Goal: Information Seeking & Learning: Learn about a topic

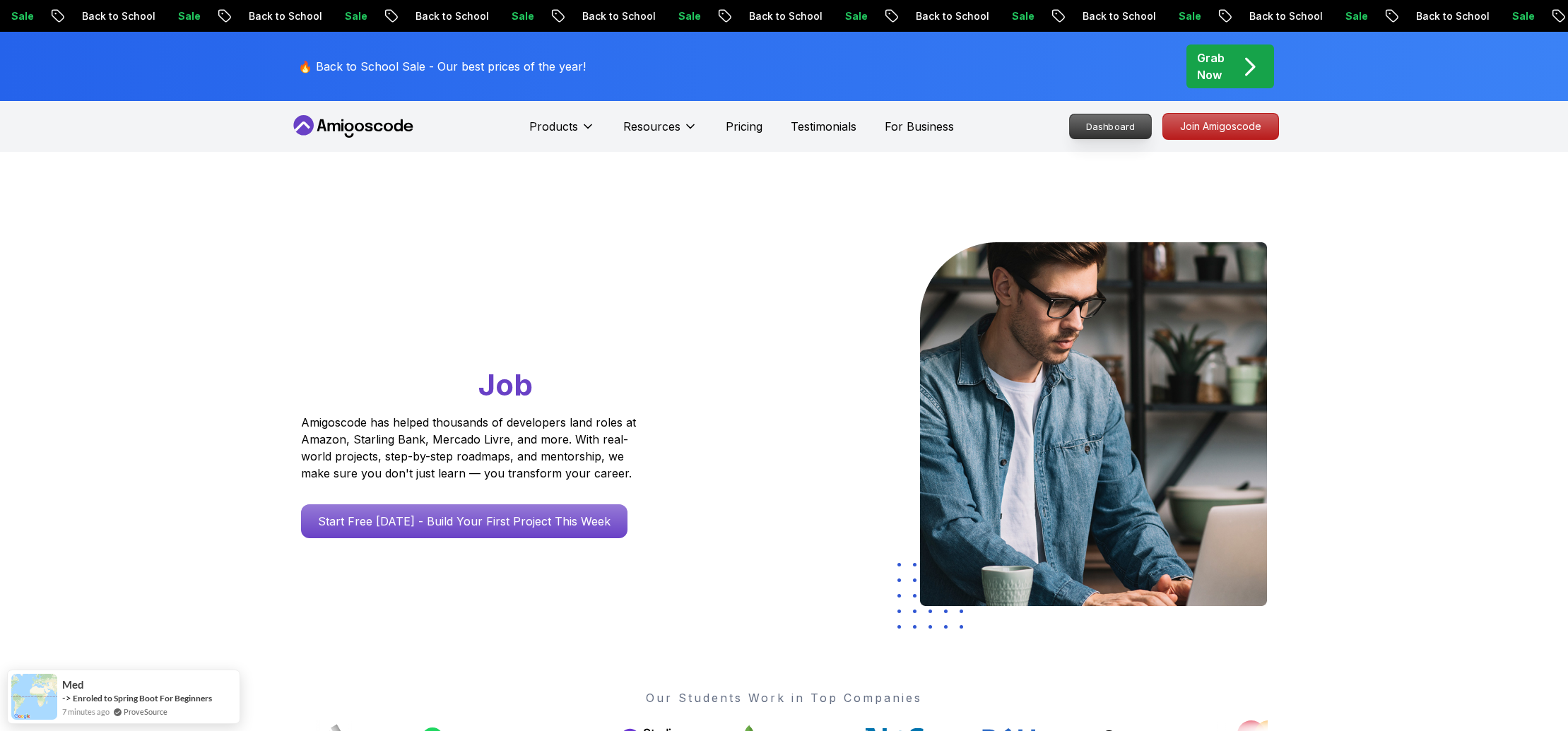
click at [1099, 127] on p "Dashboard" at bounding box center [1110, 126] width 81 height 24
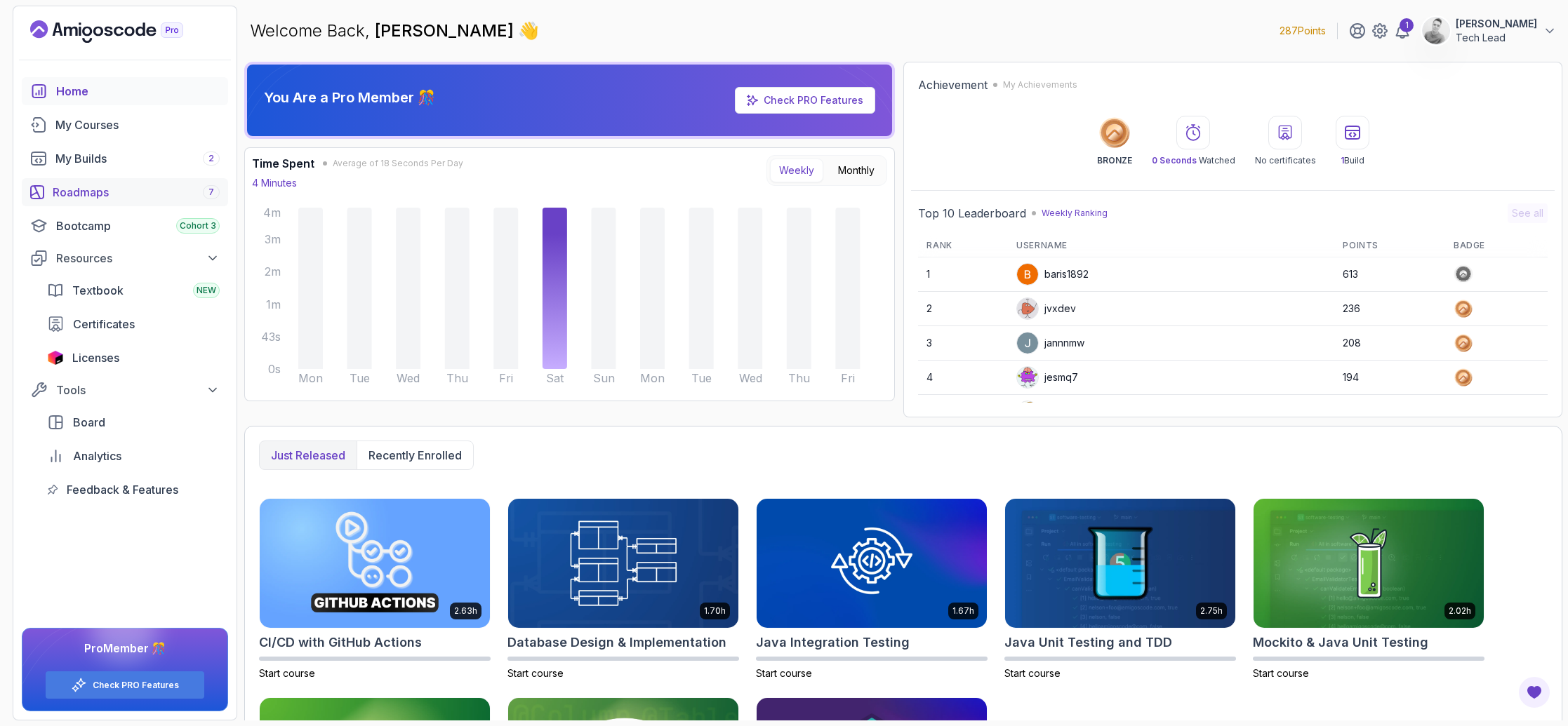
click at [90, 186] on div "Roadmaps 7" at bounding box center [136, 192] width 167 height 17
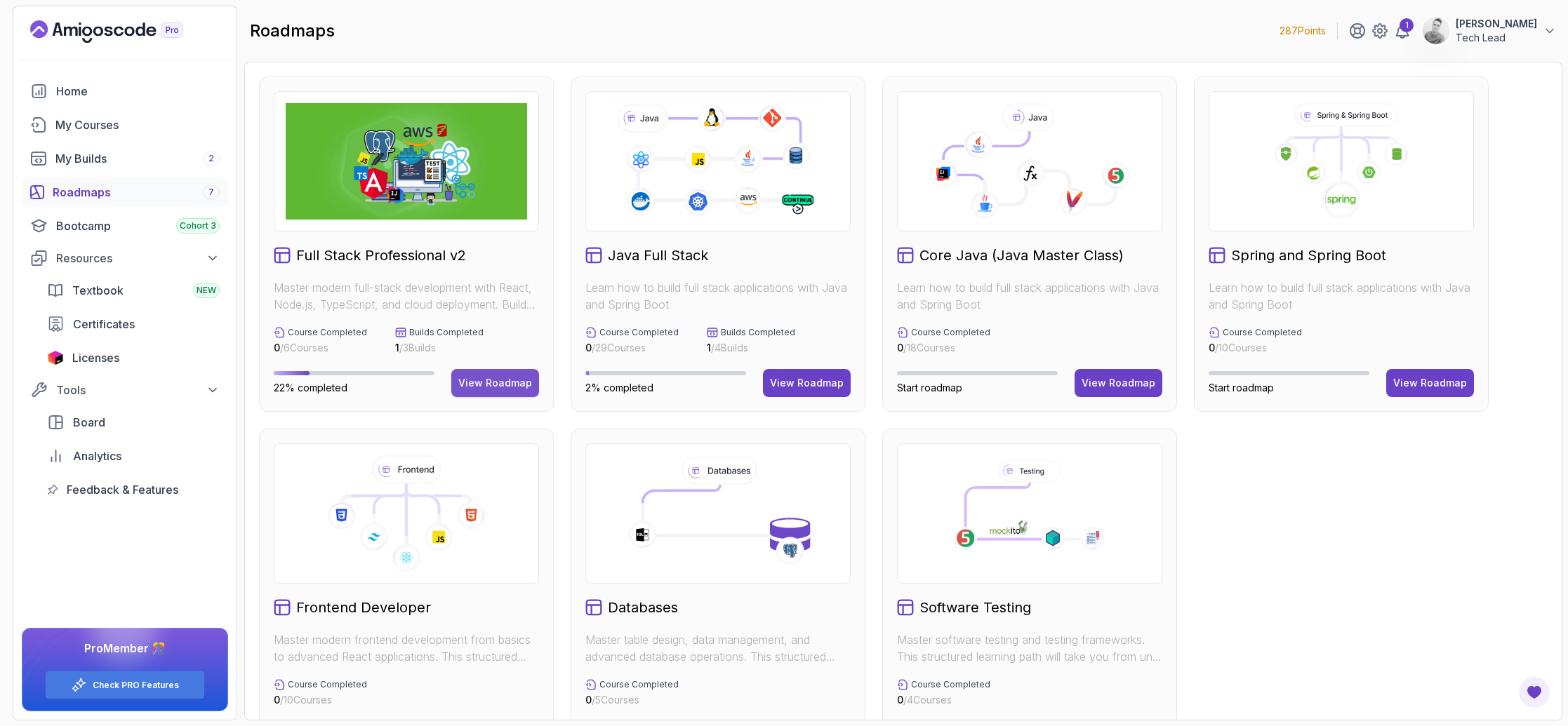
click at [482, 379] on div "View Roadmap" at bounding box center [495, 383] width 73 height 14
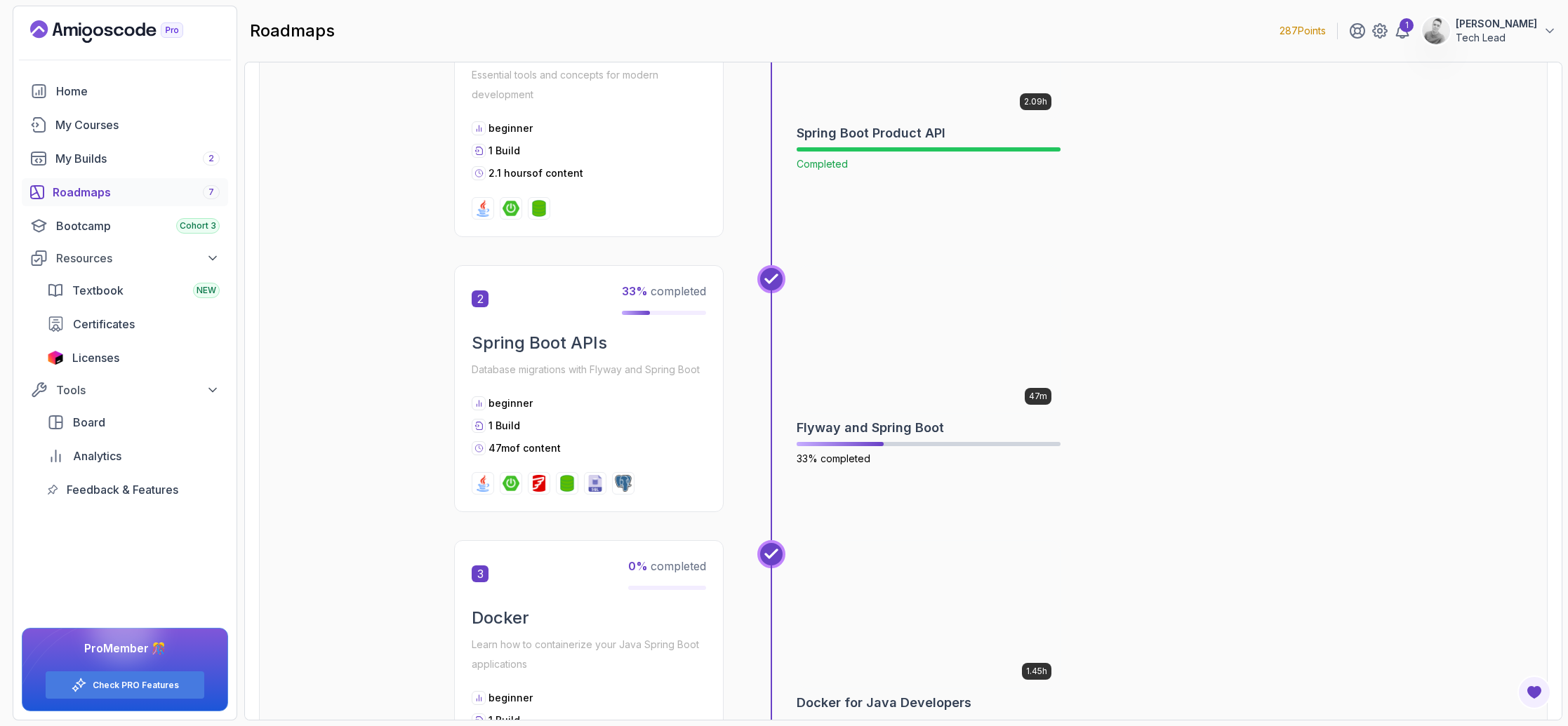
scroll to position [726, 0]
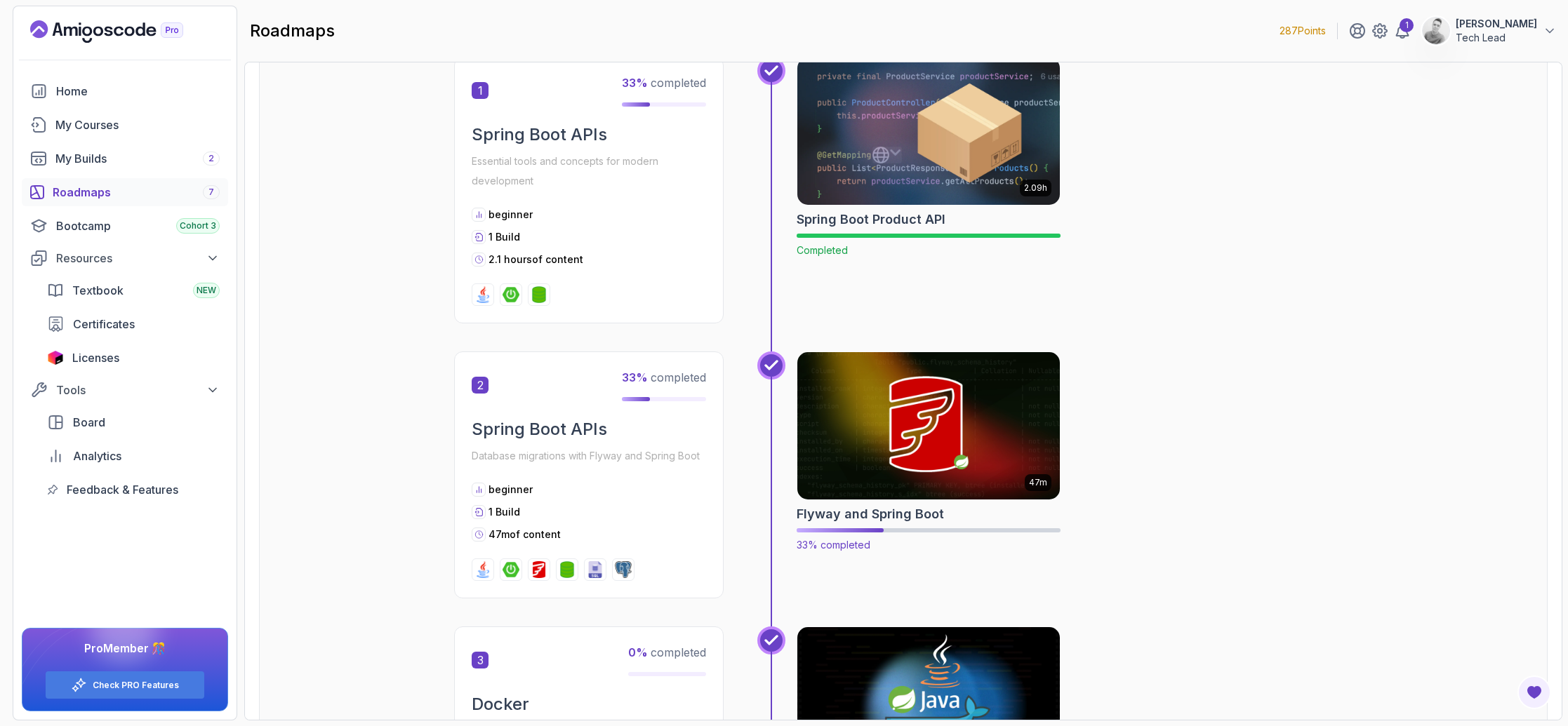
click at [883, 419] on img at bounding box center [928, 426] width 276 height 154
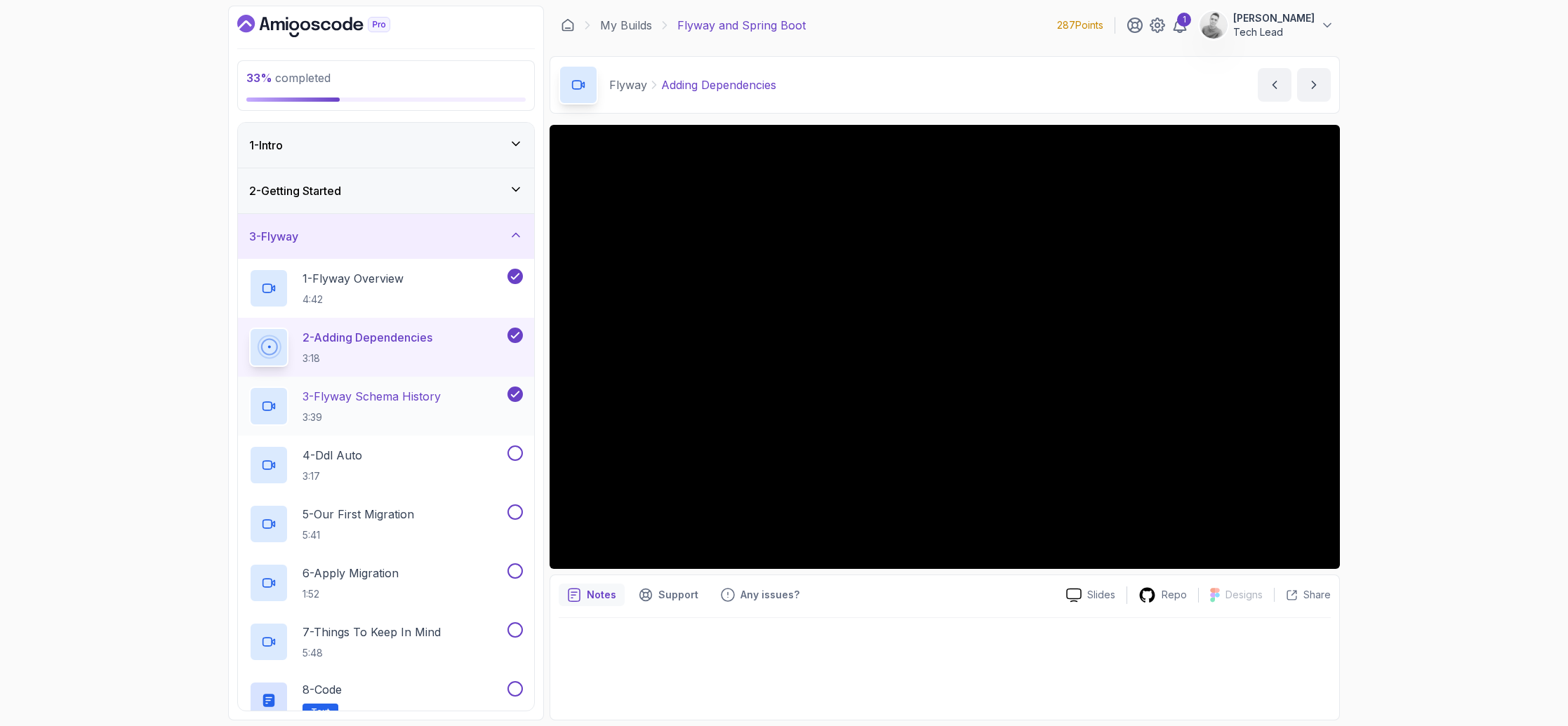
click at [371, 405] on h2 "3 - Flyway Schema History 3:39" at bounding box center [372, 406] width 138 height 36
